Goal: Check status: Check status

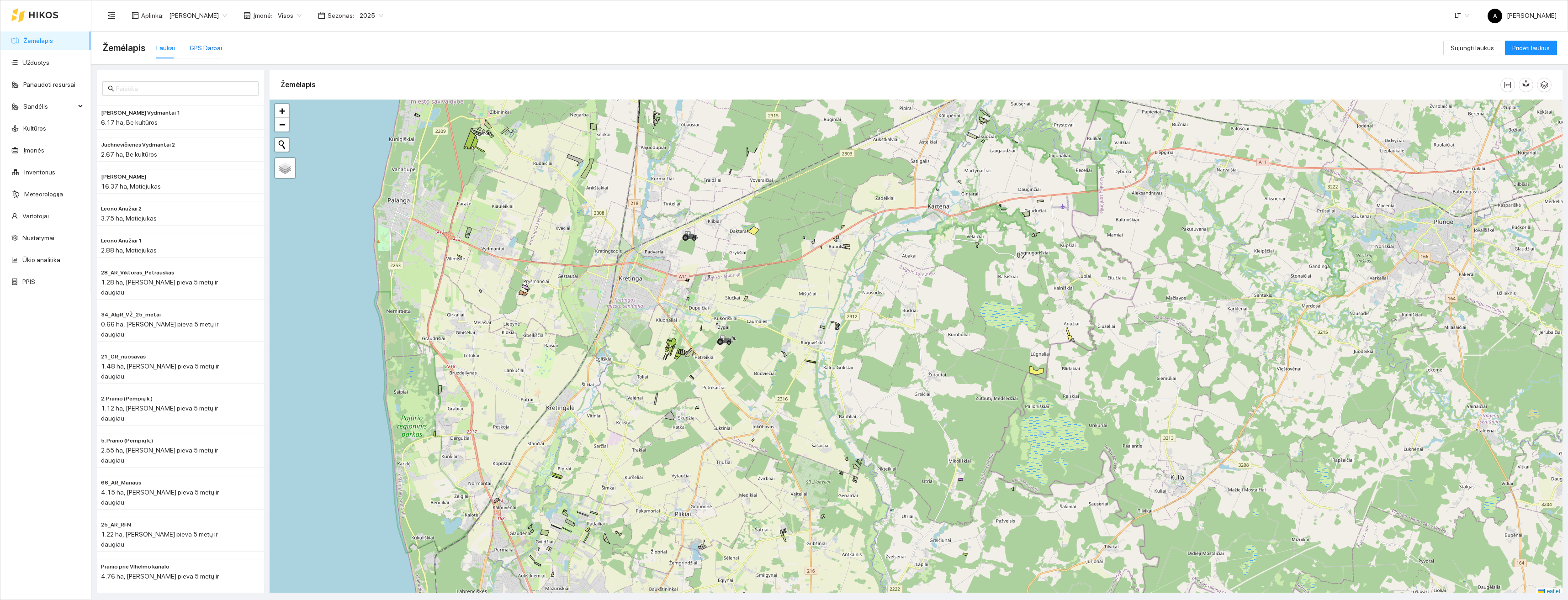
click at [197, 48] on div "GPS Darbai" at bounding box center [205, 48] width 32 height 10
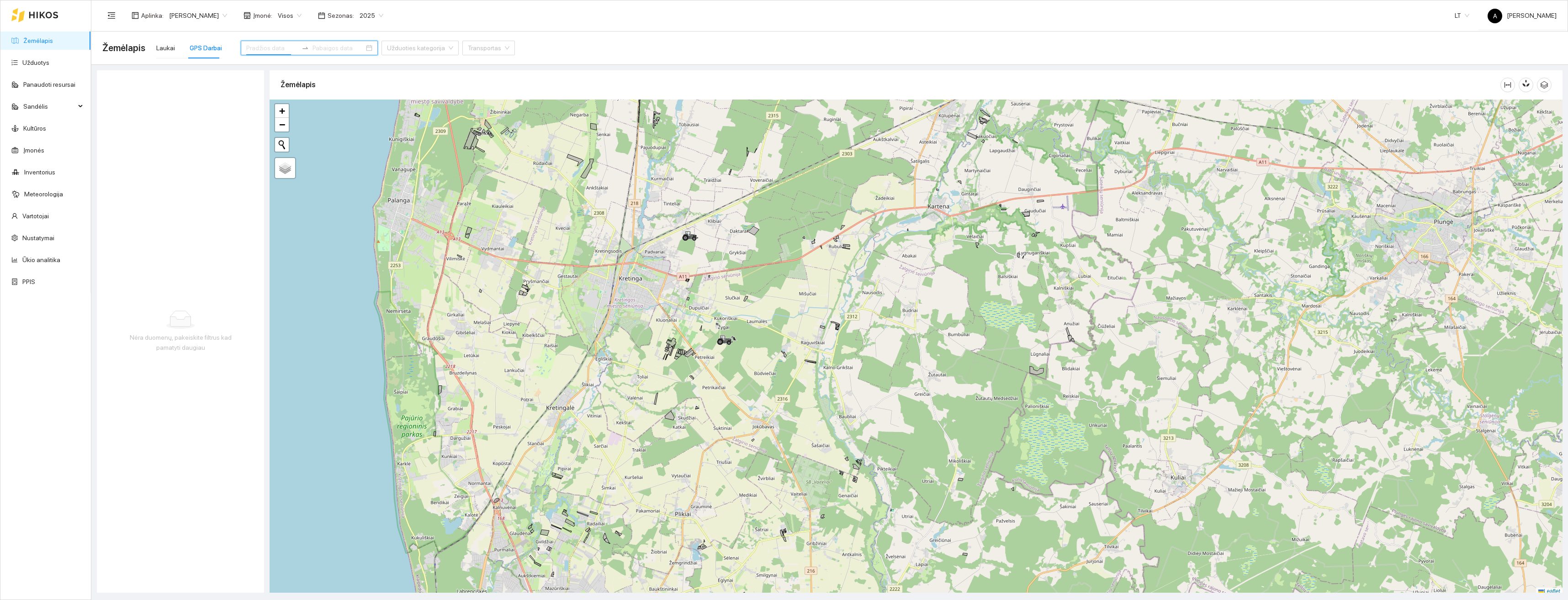
click at [278, 47] on input at bounding box center [272, 48] width 52 height 10
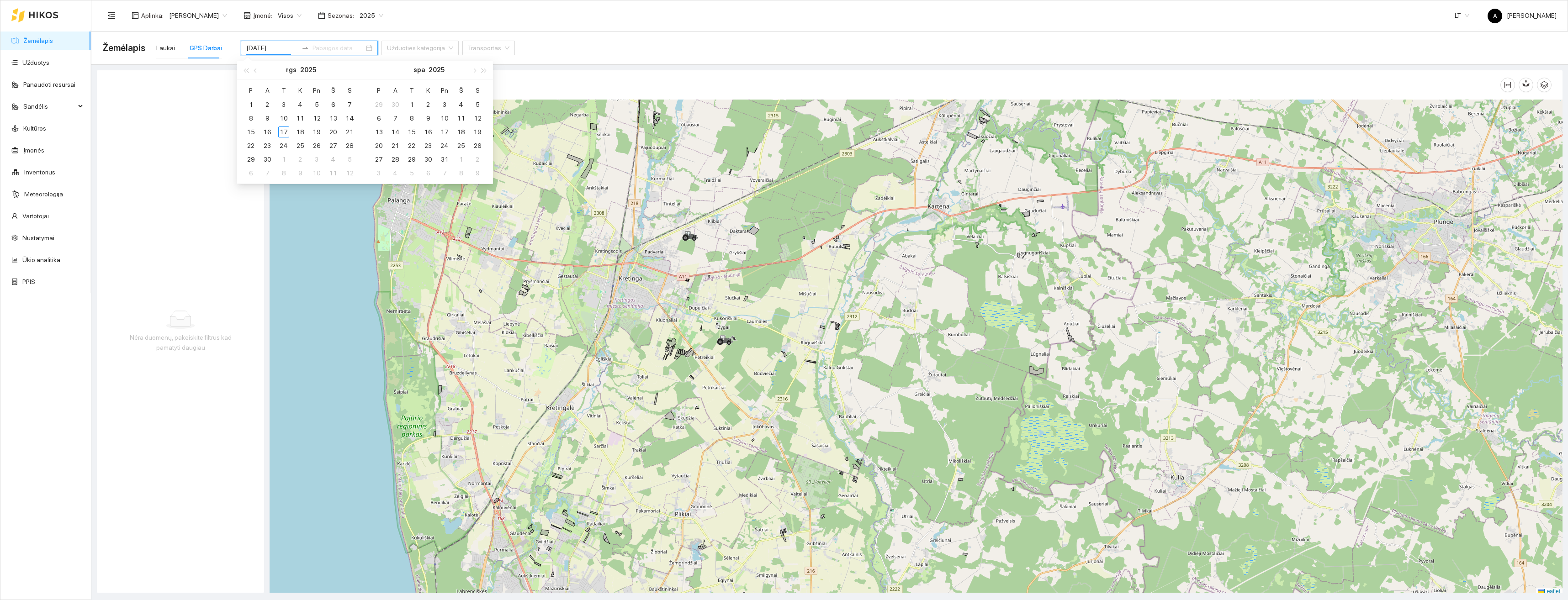
type input "[DATE]"
click at [270, 134] on div "16" at bounding box center [267, 132] width 11 height 11
type input "[DATE]"
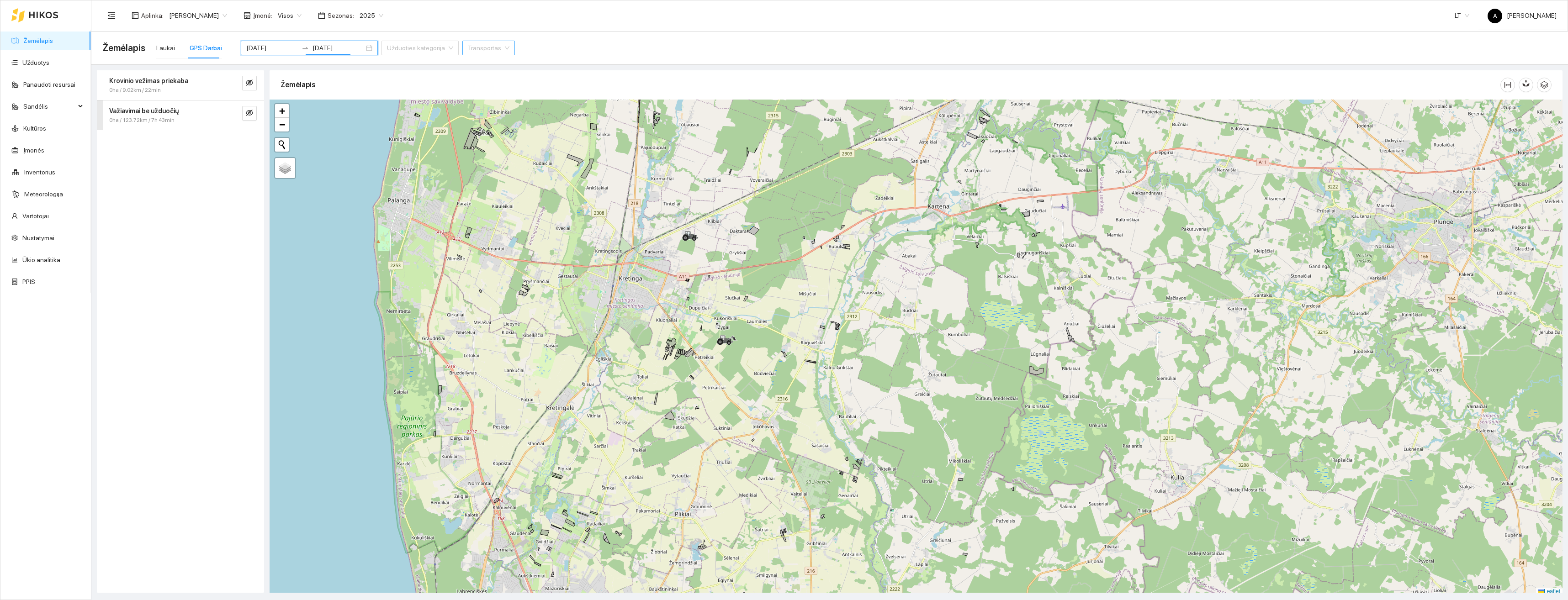
click at [485, 47] on div "Transportas" at bounding box center [489, 48] width 52 height 15
click at [480, 66] on div "[PERSON_NAME] 6713" at bounding box center [480, 66] width 67 height 10
click at [169, 85] on span "Važiavimai be užduočių" at bounding box center [144, 81] width 69 height 10
click at [245, 155] on icon "eye-invisible" at bounding box center [242, 153] width 7 height 7
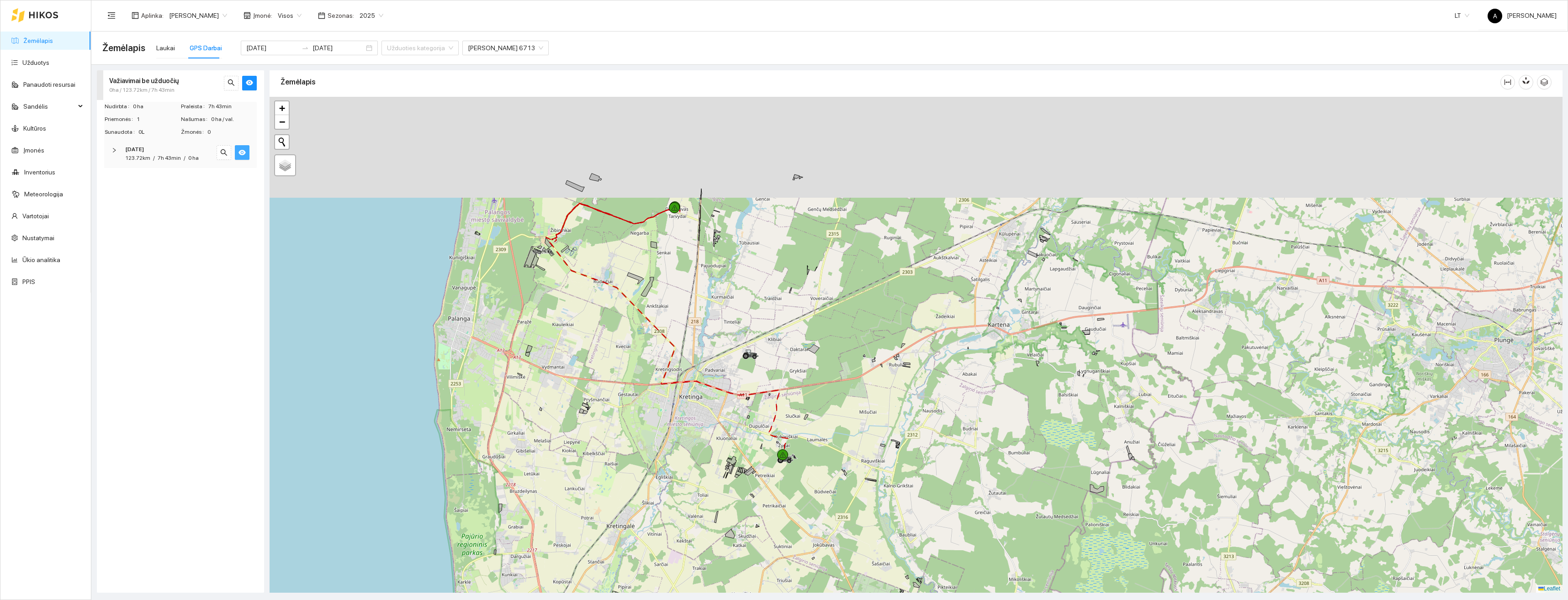
drag, startPoint x: 618, startPoint y: 265, endPoint x: 679, endPoint y: 387, distance: 136.4
click at [679, 387] on div "+ − Nieko nerasta. Bandykite dar kartą. Žemėlapis Palydovas Leaflet" at bounding box center [916, 344] width 1293 height 496
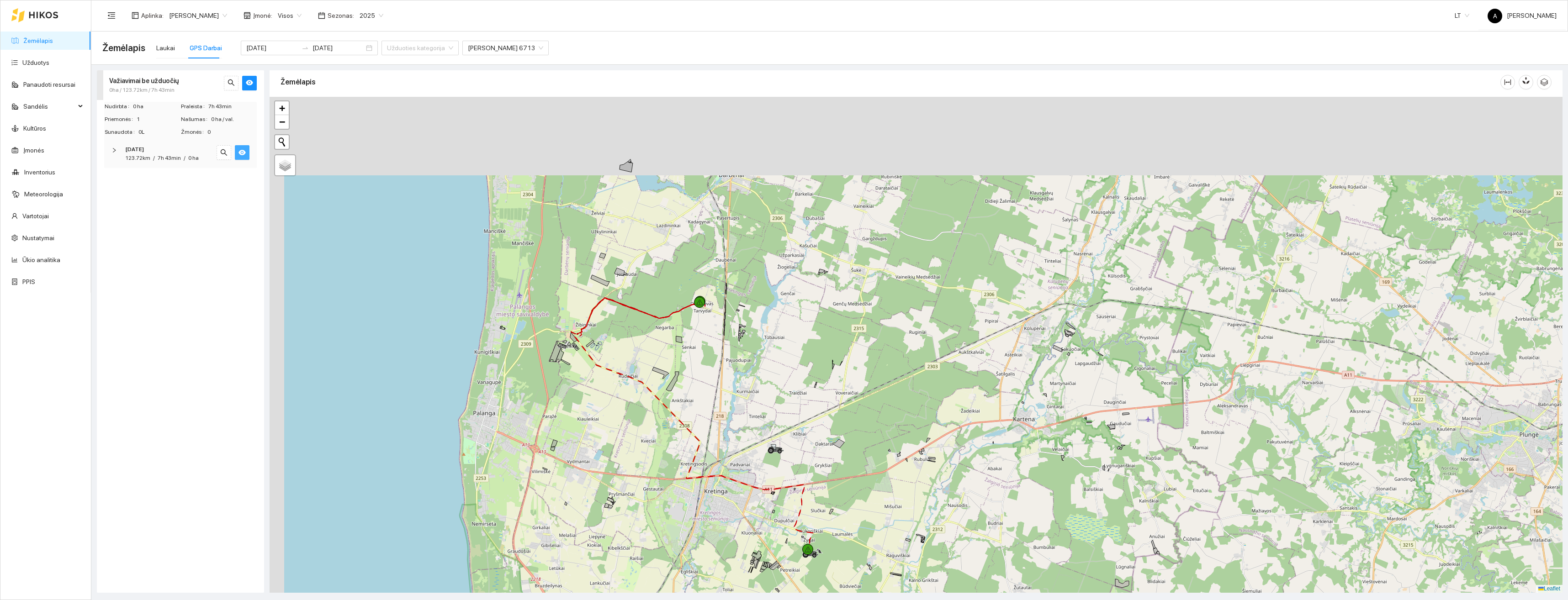
drag, startPoint x: 614, startPoint y: 302, endPoint x: 629, endPoint y: 343, distance: 43.7
click at [629, 343] on div "+ − Nieko nerasta. Bandykite dar kartą. Žemėlapis Palydovas Leaflet" at bounding box center [916, 344] width 1293 height 496
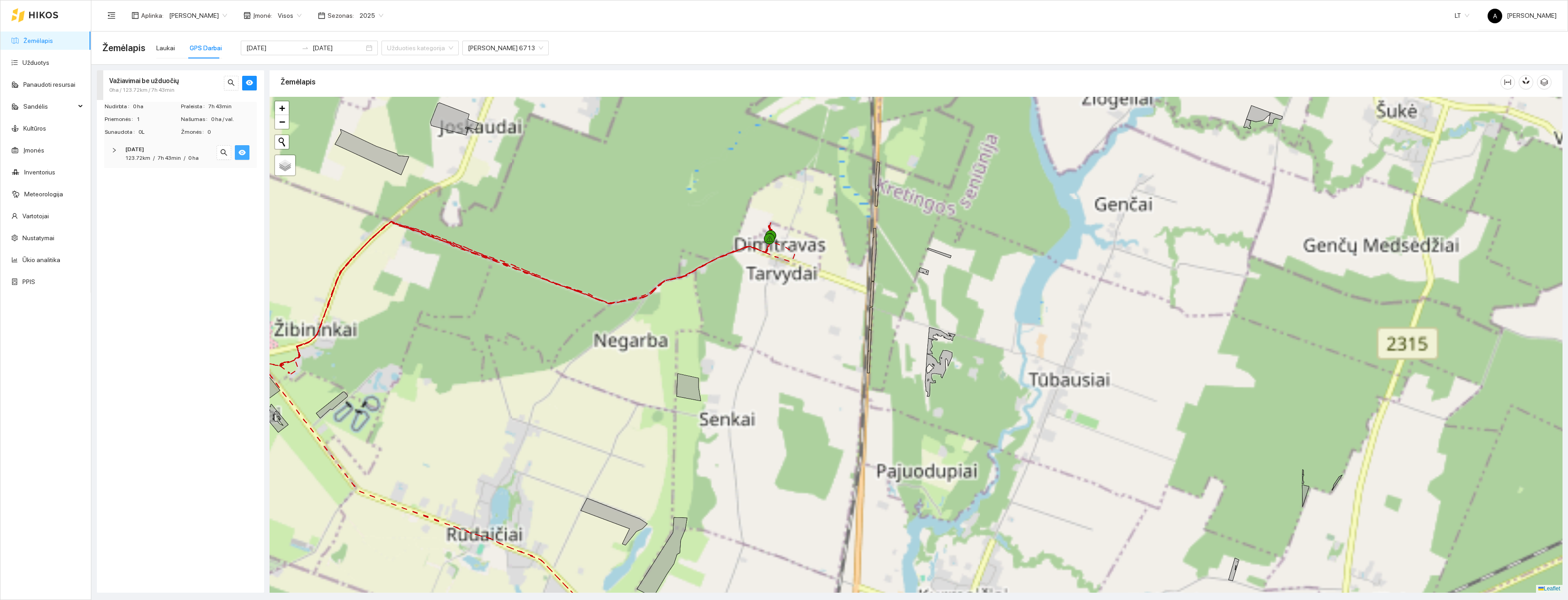
drag, startPoint x: 721, startPoint y: 281, endPoint x: 793, endPoint y: 359, distance: 106.2
click at [789, 361] on div "+ − Nieko nerasta. Bandykite dar kartą. Žemėlapis Palydovas Leaflet" at bounding box center [916, 344] width 1293 height 496
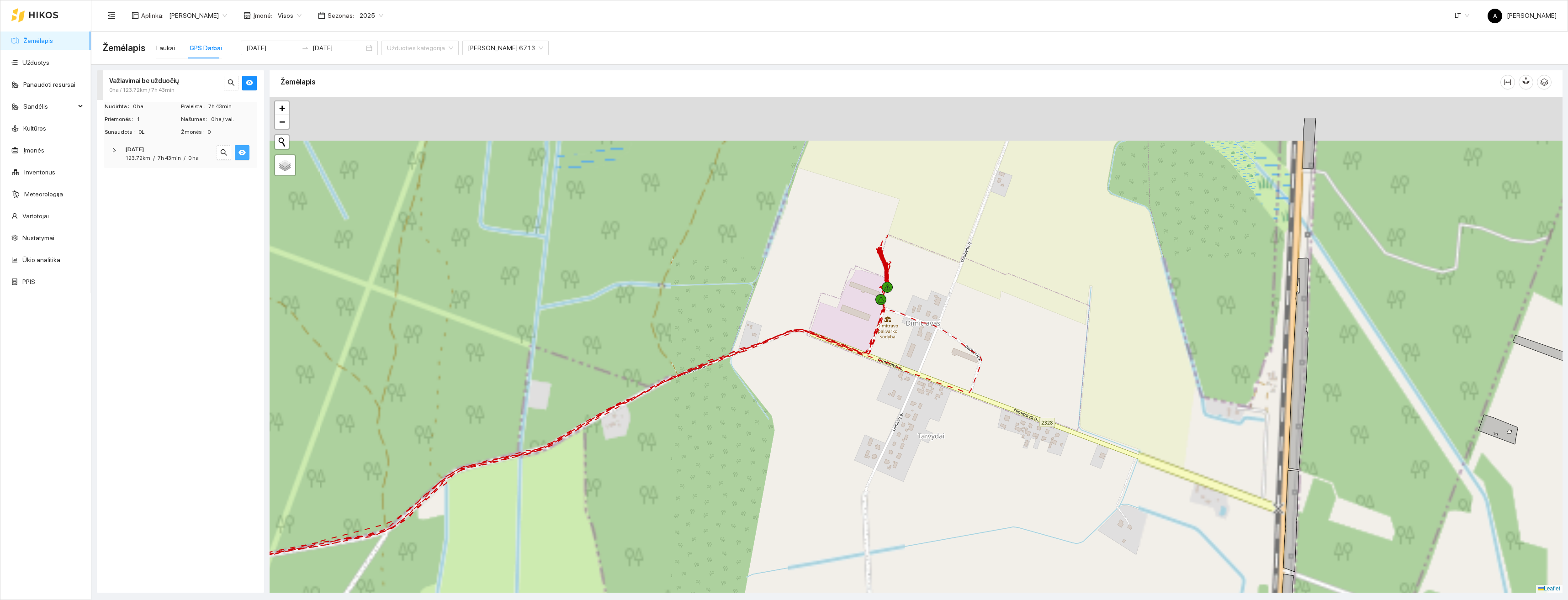
drag, startPoint x: 873, startPoint y: 273, endPoint x: 891, endPoint y: 347, distance: 76.2
click at [891, 351] on div "+ − Nieko nerasta. Bandykite dar kartą. Žemėlapis Palydovas Leaflet" at bounding box center [916, 344] width 1293 height 496
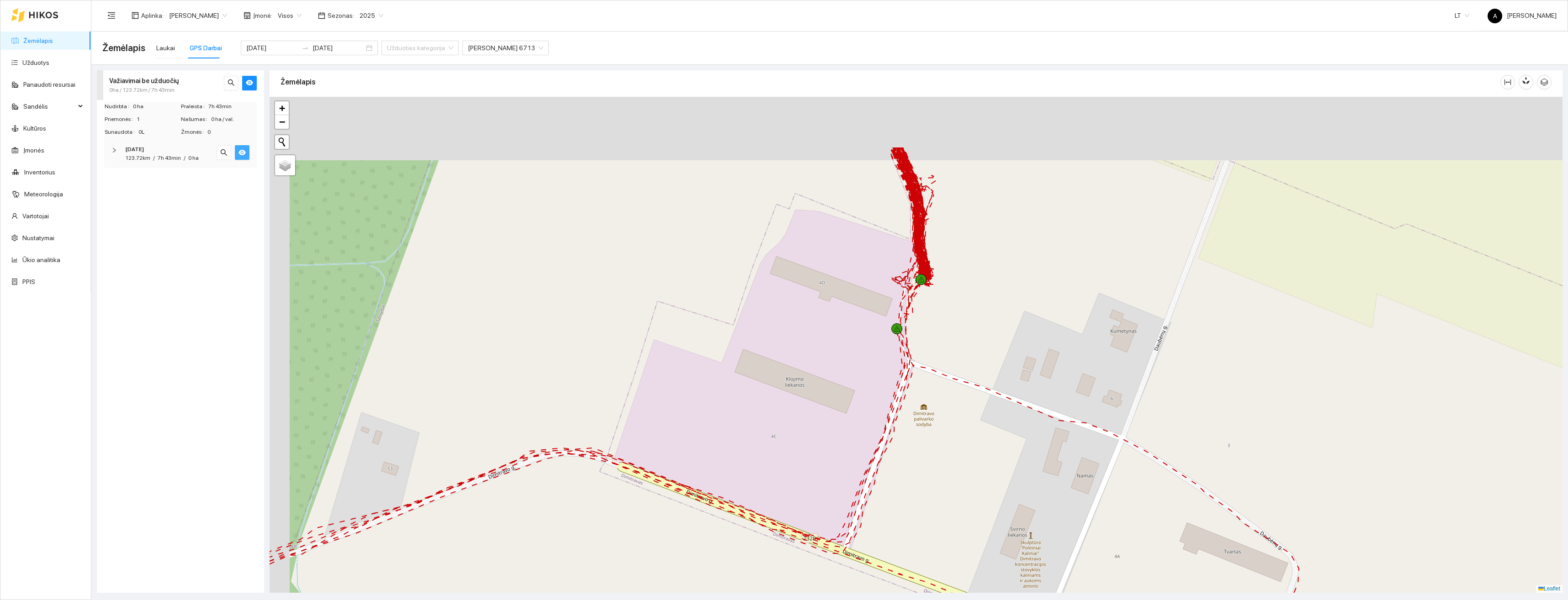
click at [906, 382] on div "+ − Nieko nerasta. Bandykite dar kartą. Žemėlapis Palydovas Leaflet" at bounding box center [916, 344] width 1293 height 496
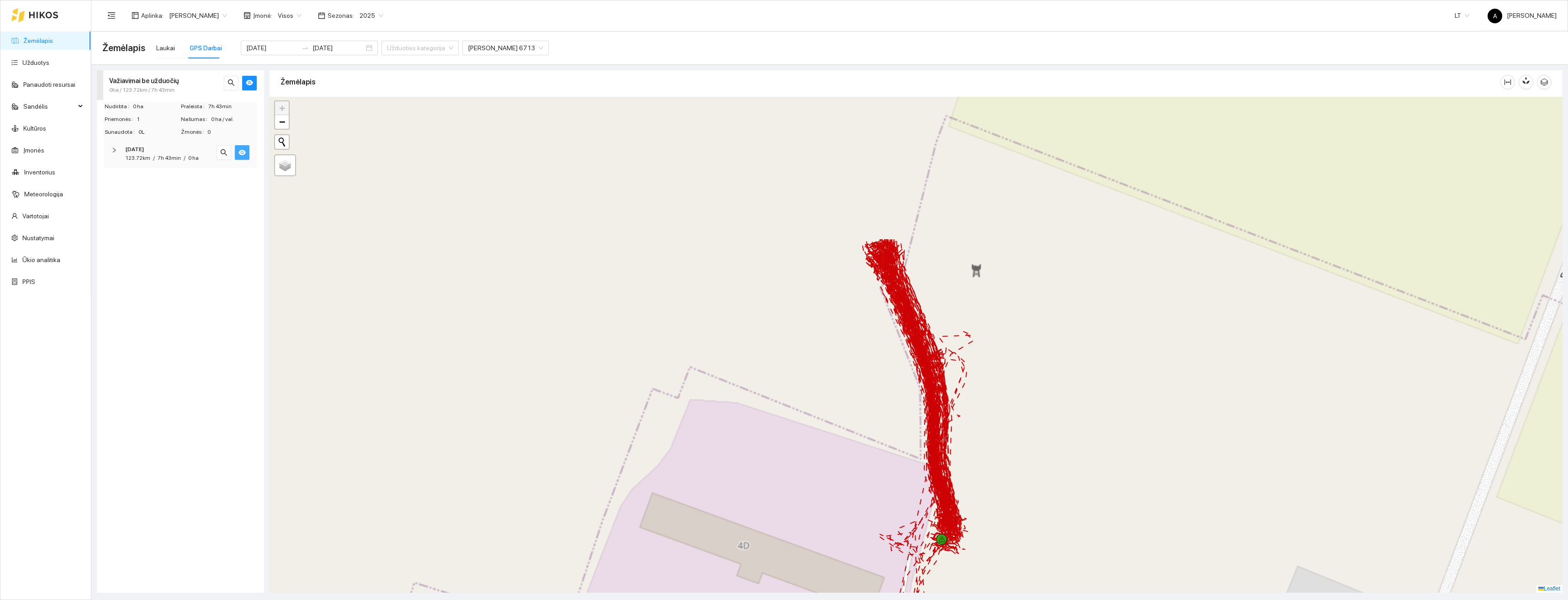
drag, startPoint x: 947, startPoint y: 191, endPoint x: 975, endPoint y: 368, distance: 179.2
click at [975, 368] on div "+ − Nieko nerasta. Bandykite dar kartą. Žemėlapis Palydovas Leaflet" at bounding box center [916, 344] width 1293 height 496
click at [281, 171] on input "Palydovas" at bounding box center [281, 172] width 6 height 6
radio input "true"
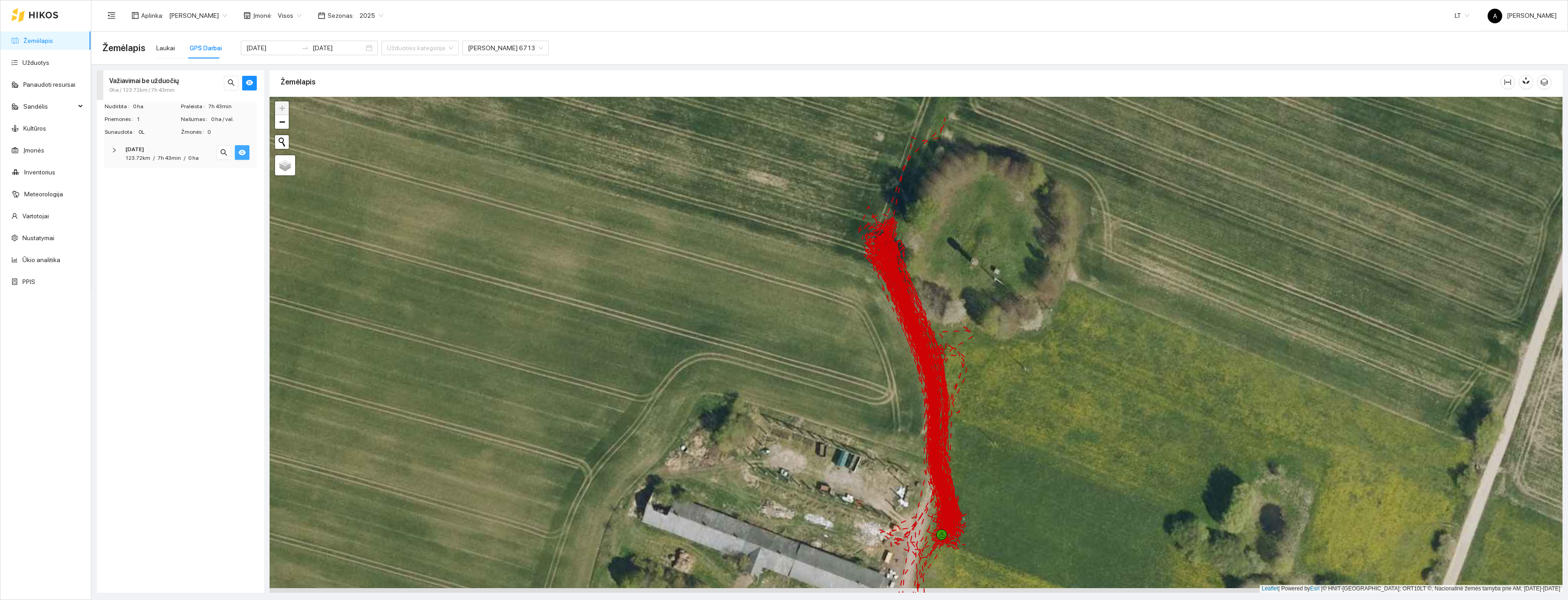
drag, startPoint x: 976, startPoint y: 452, endPoint x: 950, endPoint y: 314, distance: 140.4
click at [950, 314] on div "+ − Nieko nerasta. Bandykite dar kartą. Žemėlapis Palydovas Leaflet | Powered b…" at bounding box center [916, 344] width 1293 height 496
